Goal: Task Accomplishment & Management: Manage account settings

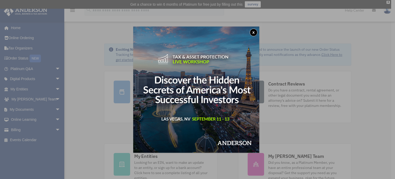
click at [254, 32] on button "x" at bounding box center [253, 33] width 8 height 8
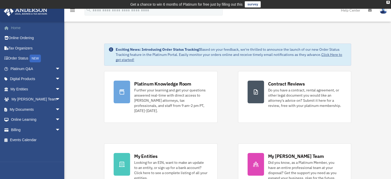
click at [16, 26] on link "Home" at bounding box center [36, 28] width 64 height 10
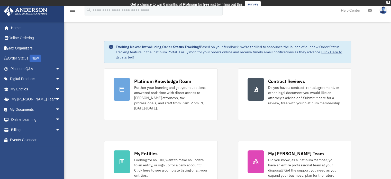
click at [381, 8] on img at bounding box center [383, 9] width 8 height 7
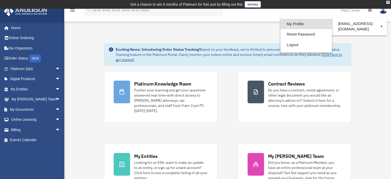
click at [299, 21] on link "My Profile" at bounding box center [305, 24] width 51 height 11
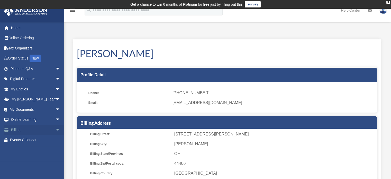
click at [55, 127] on span "arrow_drop_down" at bounding box center [60, 129] width 10 height 11
click at [33, 149] on link "Past Invoices" at bounding box center [37, 150] width 61 height 10
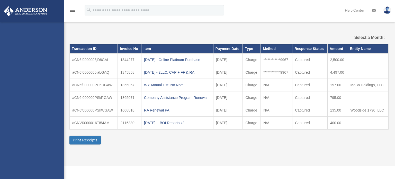
select select
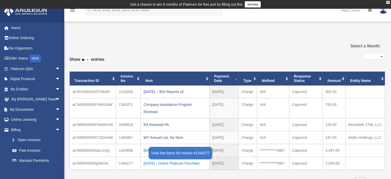
click at [163, 162] on div "2022.11.01 - Online Platinum Purchase" at bounding box center [174, 162] width 63 height 7
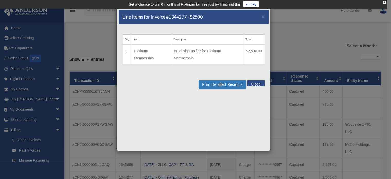
click at [253, 85] on button "Close" at bounding box center [256, 83] width 18 height 6
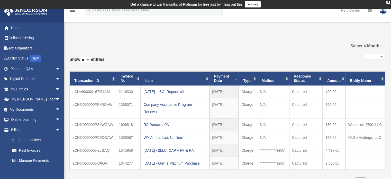
click at [73, 10] on icon "menu" at bounding box center [72, 10] width 6 height 6
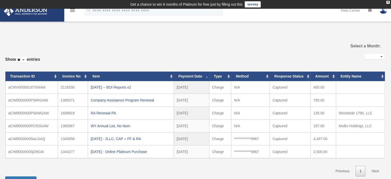
click at [73, 10] on icon "menu" at bounding box center [72, 10] width 6 height 6
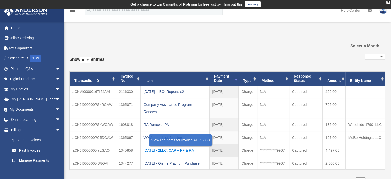
click at [168, 149] on div "2022.11.02 - 2LLC, CAP + FF & RA" at bounding box center [174, 149] width 63 height 7
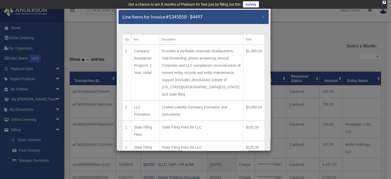
click at [302, 30] on div "Line Items for Invoice #1345858 - $4497 × Qty Item Description Total 1 Company …" at bounding box center [195, 89] width 391 height 179
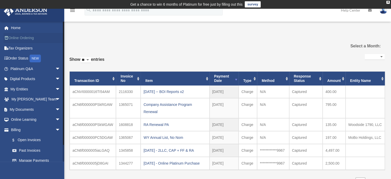
click at [28, 39] on link "Online Ordering" at bounding box center [36, 38] width 64 height 10
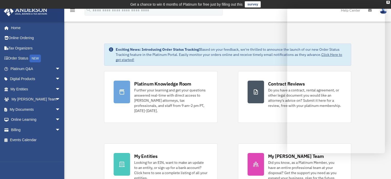
click at [270, 20] on div "menu search Site Menu add [EMAIL_ADDRESS][DOMAIN_NAME] My Profile Reset Passwor…" at bounding box center [195, 12] width 383 height 17
